Goal: Information Seeking & Learning: Learn about a topic

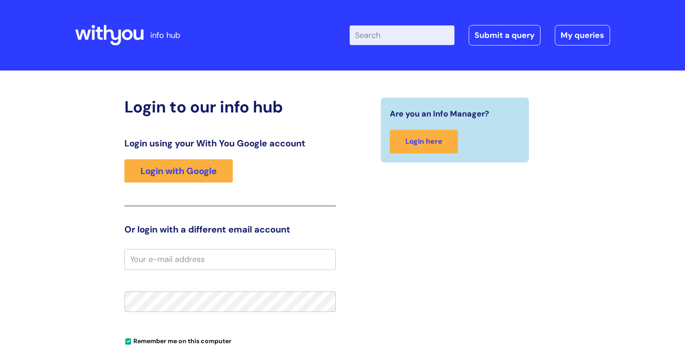
click at [134, 36] on icon at bounding box center [138, 34] width 10 height 10
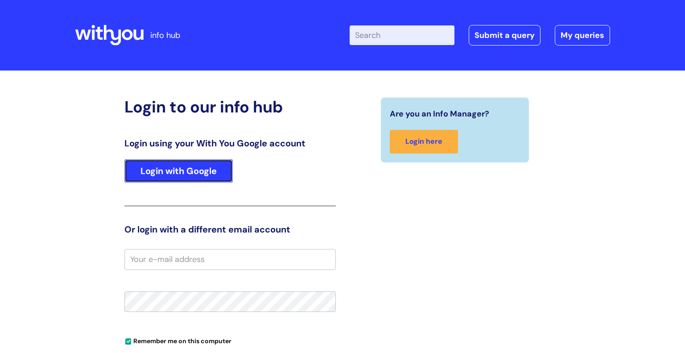
click at [207, 175] on link "Login with Google" at bounding box center [178, 170] width 108 height 23
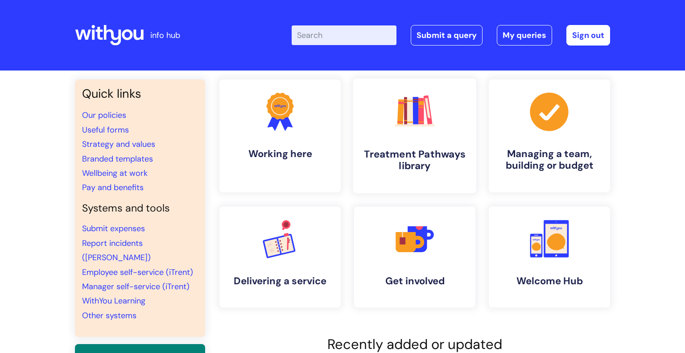
click at [410, 143] on link ".cls-1{fill:#f89b22;}.cls-1,.cls-2,.cls-3,.cls-4,.cls-5,.cls-6,.cls-7{stroke-wi…" at bounding box center [414, 135] width 123 height 115
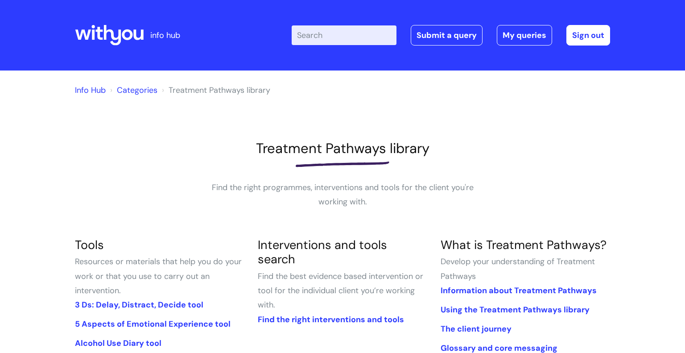
click at [93, 94] on link "Info Hub" at bounding box center [90, 90] width 31 height 11
